Goal: Find specific page/section: Find specific page/section

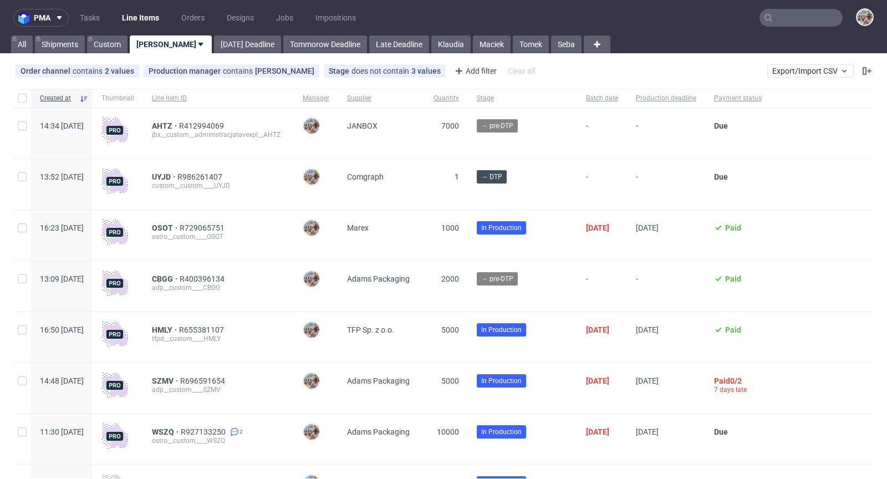
click at [765, 16] on use at bounding box center [769, 18] width 8 height 8
click at [765, 17] on input "text" at bounding box center [801, 18] width 83 height 18
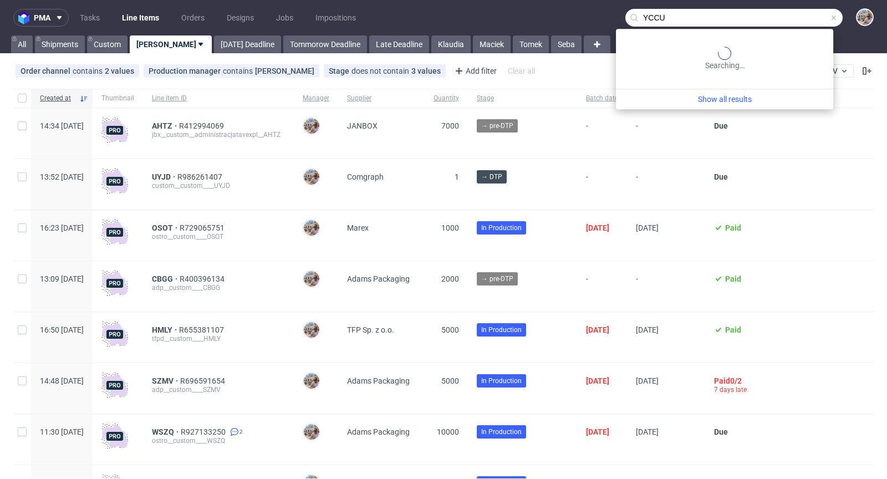
type input "YCCU"
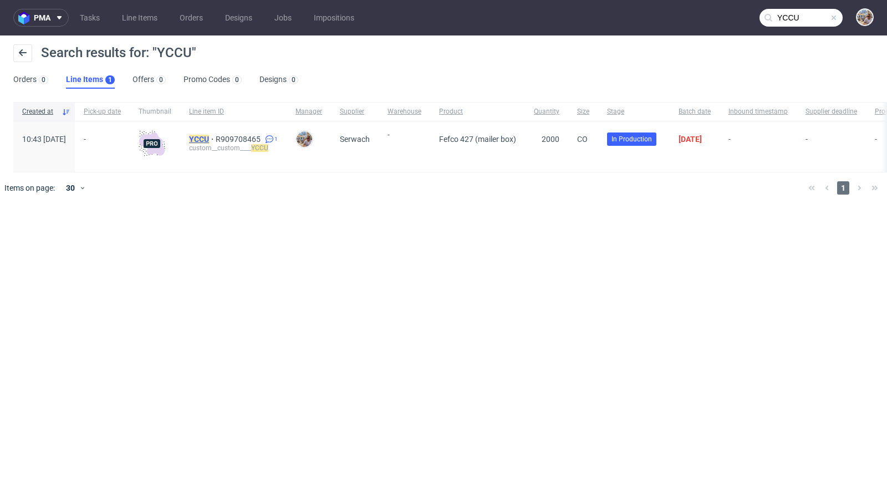
click at [209, 139] on mark "YCCU" at bounding box center [199, 139] width 20 height 9
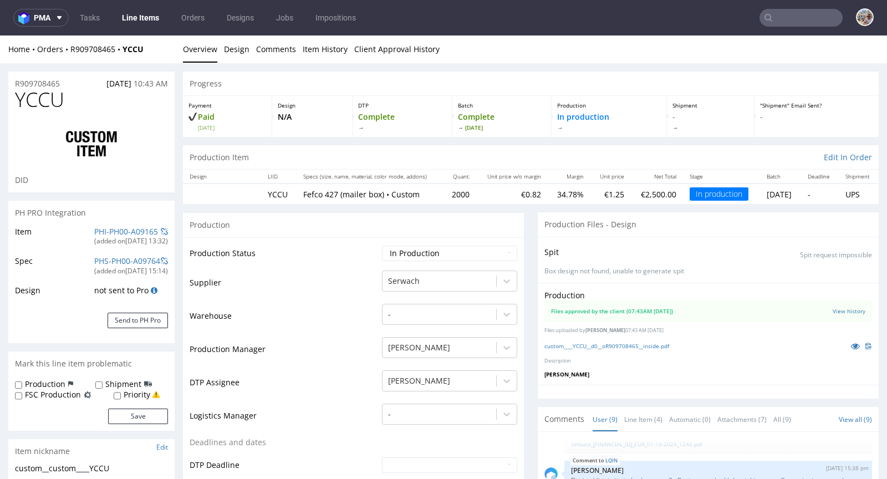
click at [121, 236] on div "PHI-PH00-A09165" at bounding box center [126, 231] width 64 height 11
click at [121, 230] on link "PHI-PH00-A09165" at bounding box center [126, 231] width 64 height 11
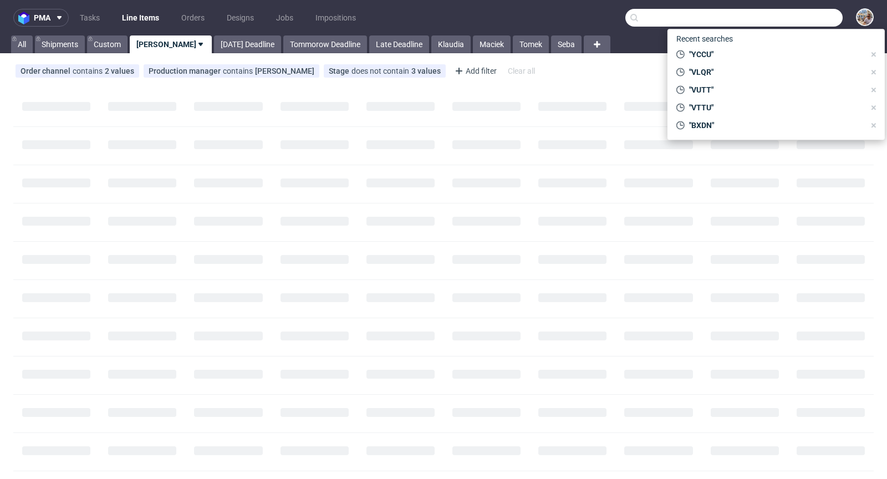
click at [783, 19] on input "text" at bounding box center [733, 18] width 217 height 18
paste input "YLZH"
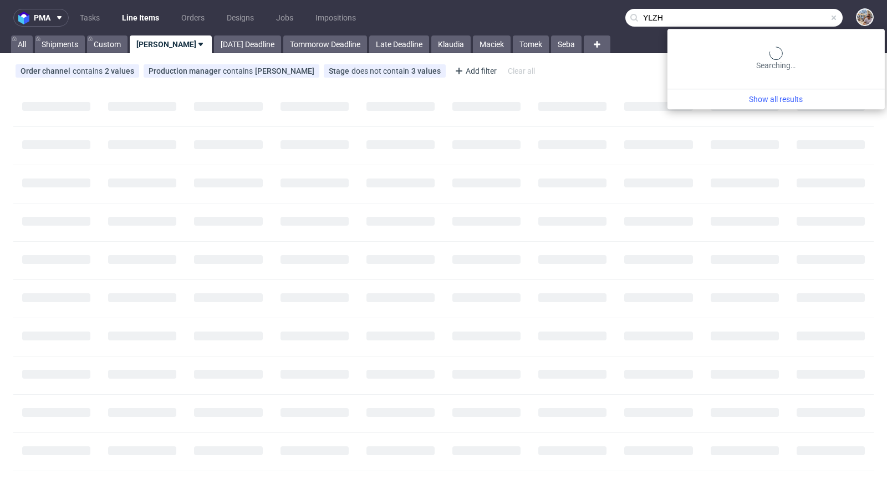
type input "YLZH"
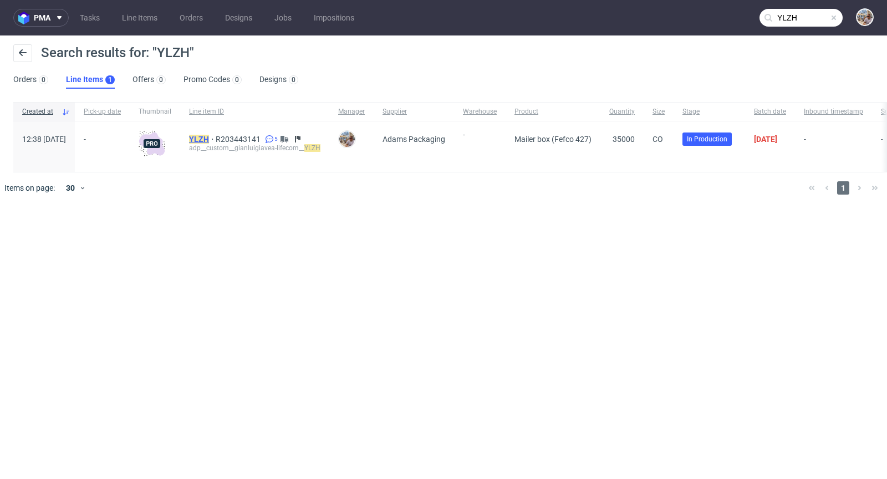
click at [209, 138] on mark "YLZH" at bounding box center [199, 139] width 20 height 9
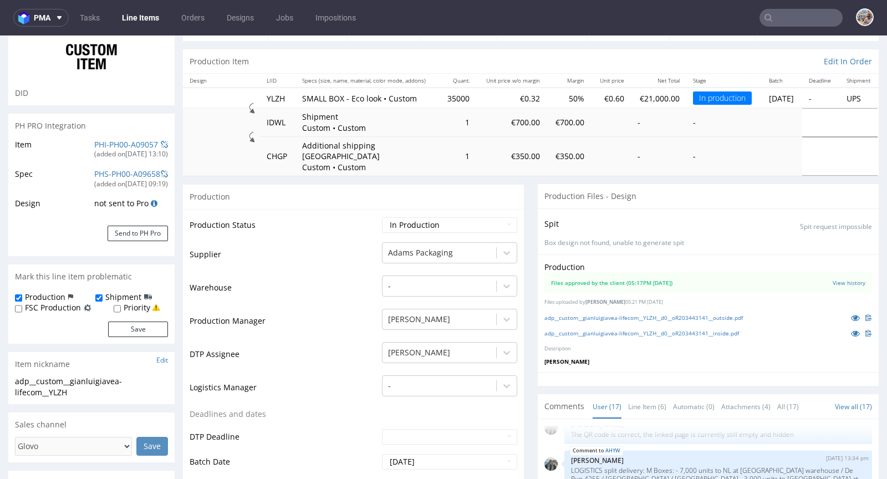
scroll to position [373, 0]
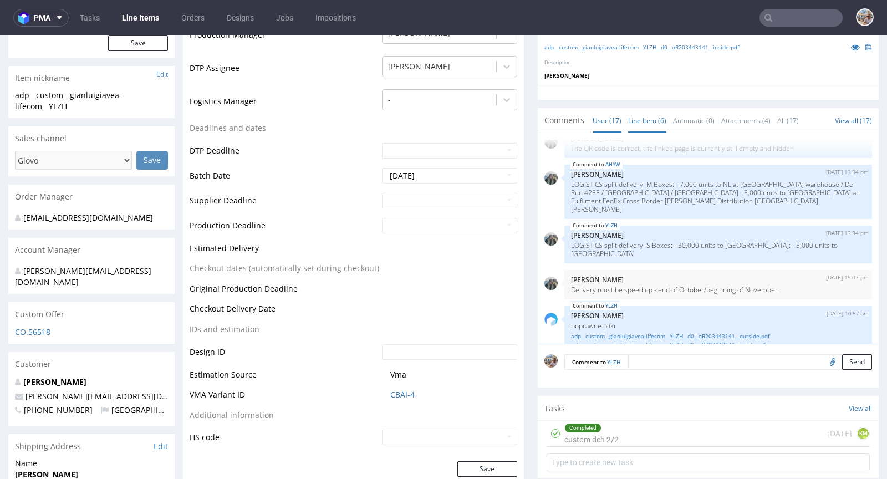
click at [629, 109] on link "Line Item (6)" at bounding box center [647, 121] width 38 height 24
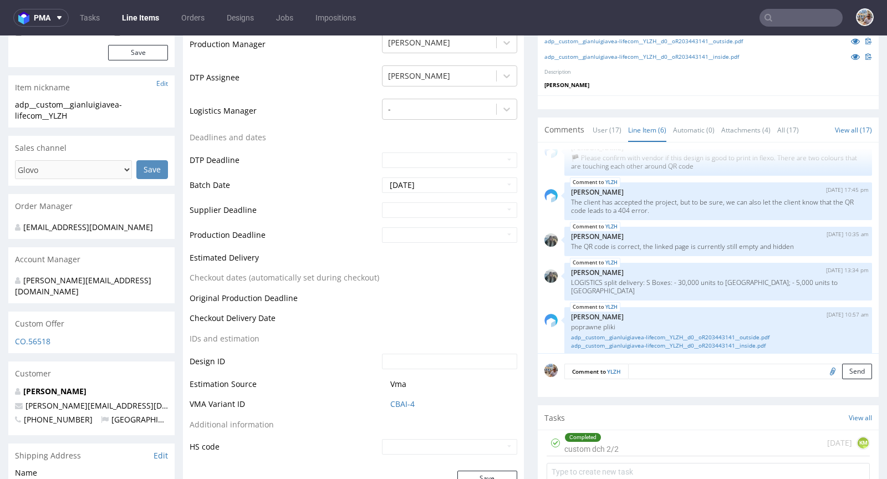
scroll to position [363, 0]
click at [689, 334] on link "adp__custom__gianluigiavea-lifecom__YLZH__d0__oR203443141__outside.pdf" at bounding box center [718, 338] width 294 height 8
click at [660, 342] on link "adp__custom__gianluigiavea-lifecom__YLZH__d0__oR203443141__inside.pdf" at bounding box center [718, 346] width 294 height 8
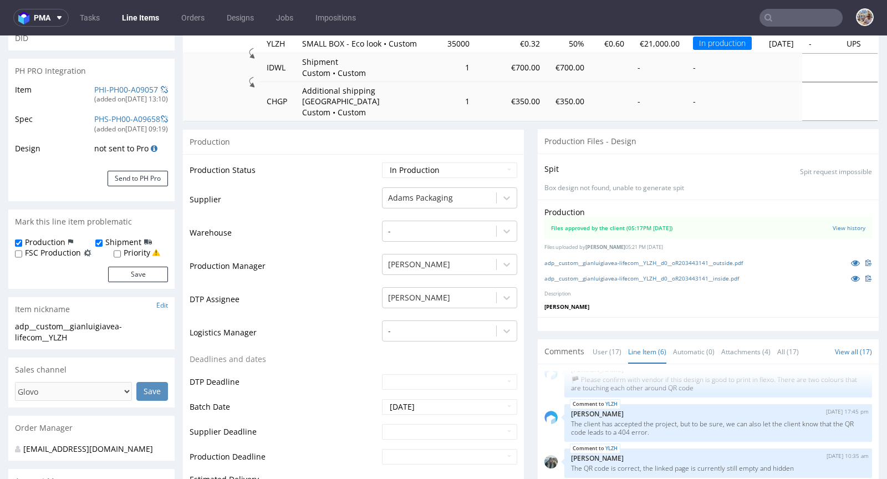
scroll to position [0, 0]
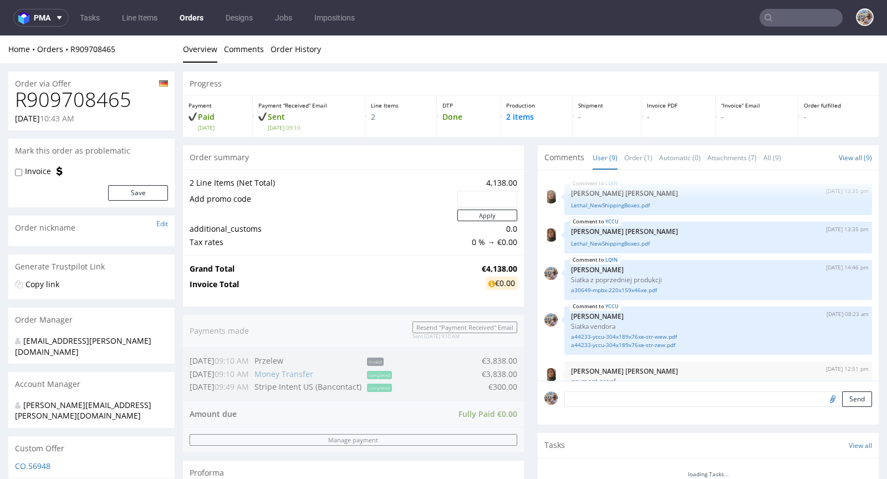
scroll to position [209, 0]
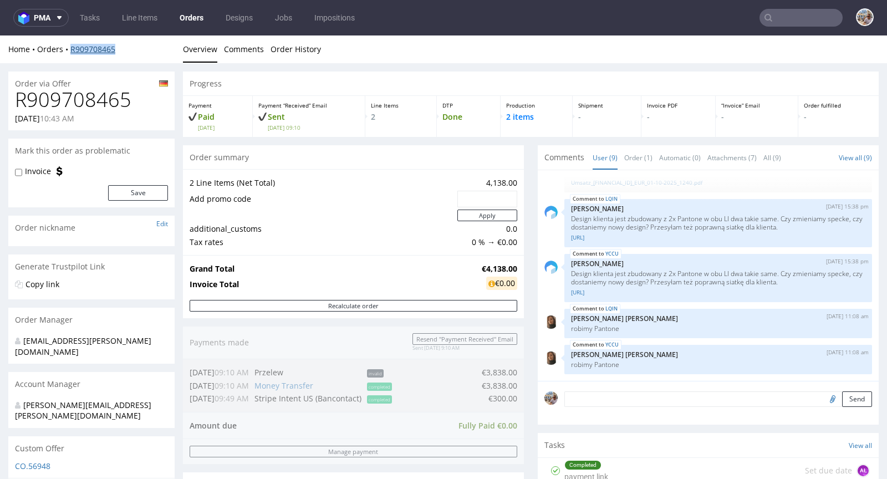
drag, startPoint x: 124, startPoint y: 48, endPoint x: 70, endPoint y: 50, distance: 53.3
click at [70, 50] on div "Home Orders R909708465" at bounding box center [91, 49] width 166 height 11
copy link "R909708465"
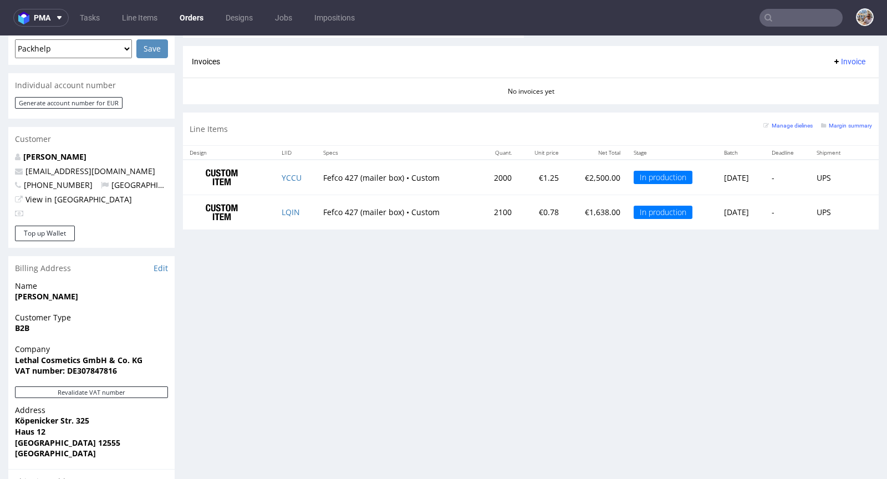
scroll to position [391, 0]
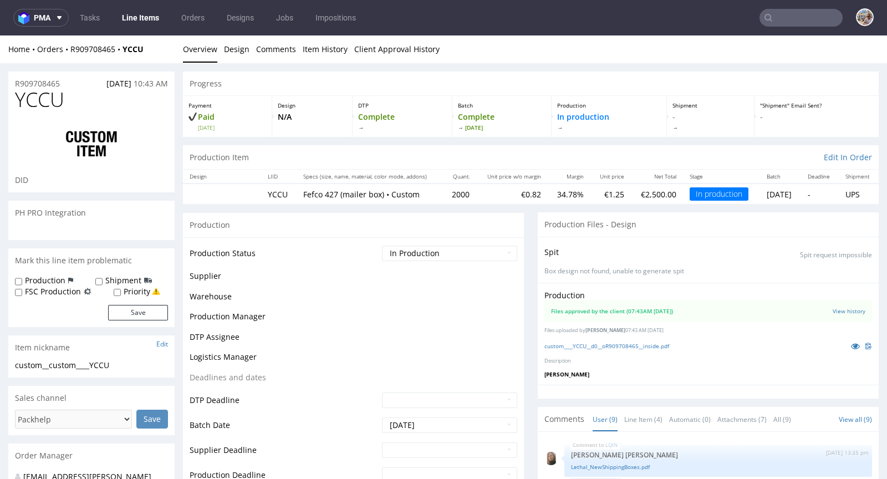
scroll to position [209, 0]
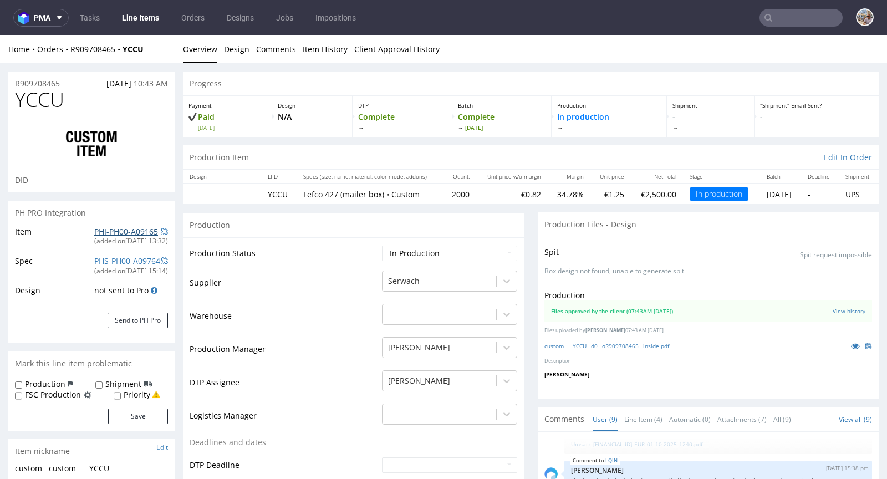
click at [129, 233] on link "PHI-PH00-A09165" at bounding box center [126, 231] width 64 height 11
